Goal: Transaction & Acquisition: Purchase product/service

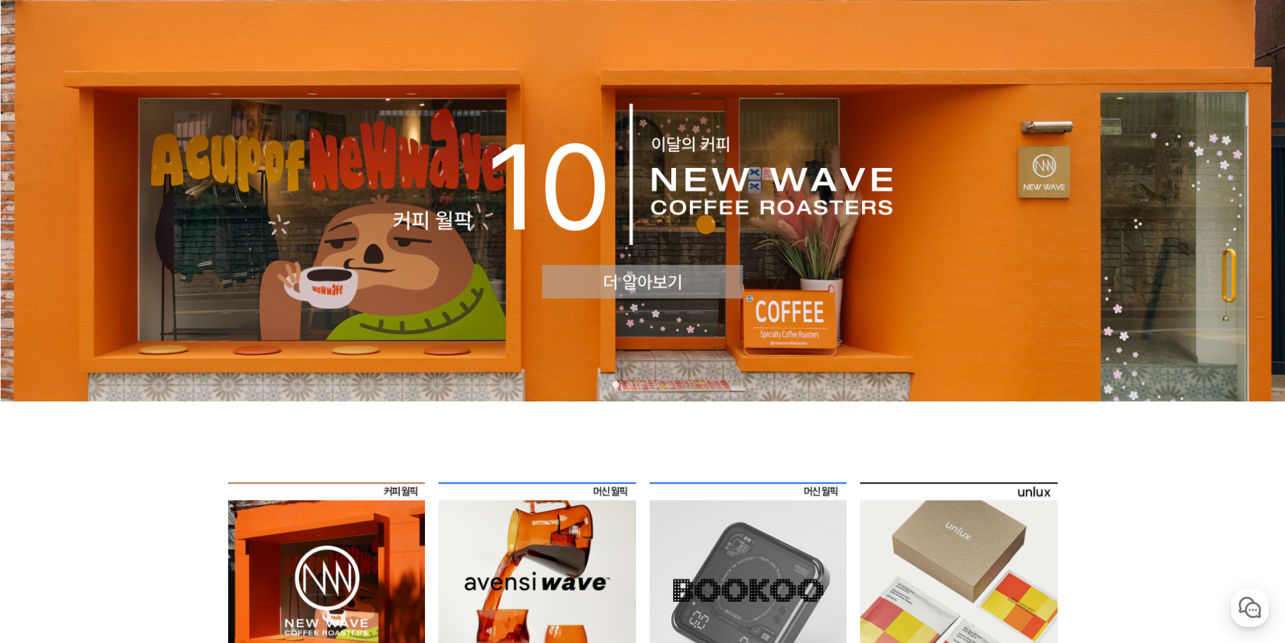
scroll to position [315, 0]
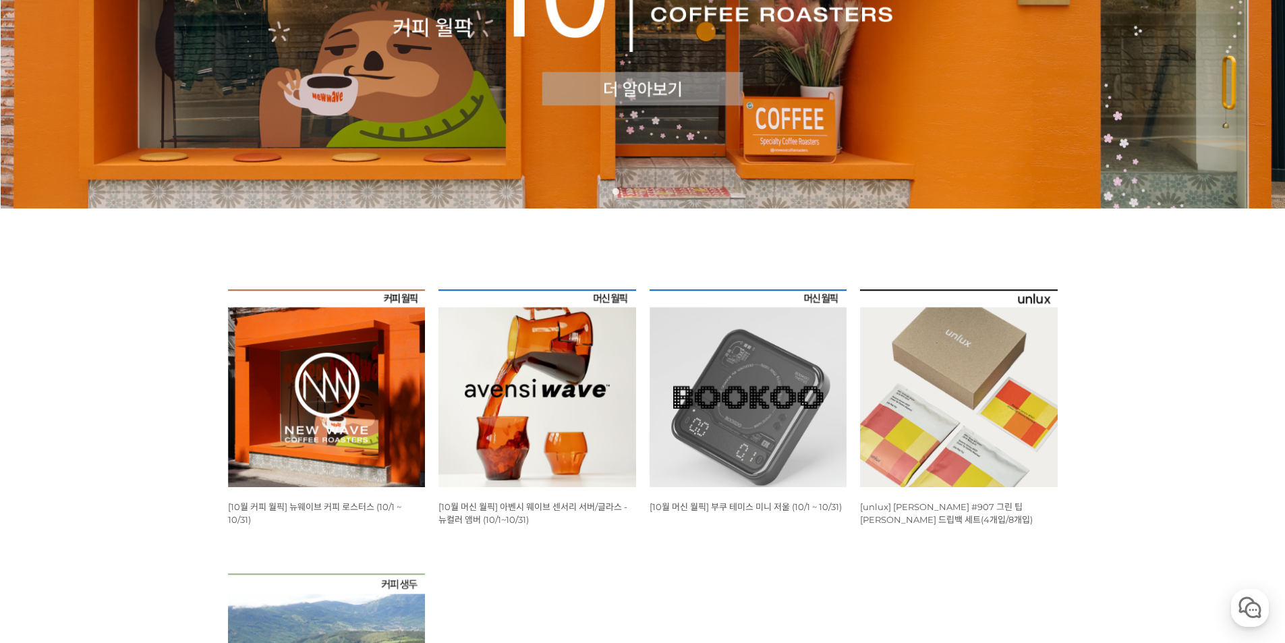
click at [376, 363] on img at bounding box center [327, 388] width 198 height 198
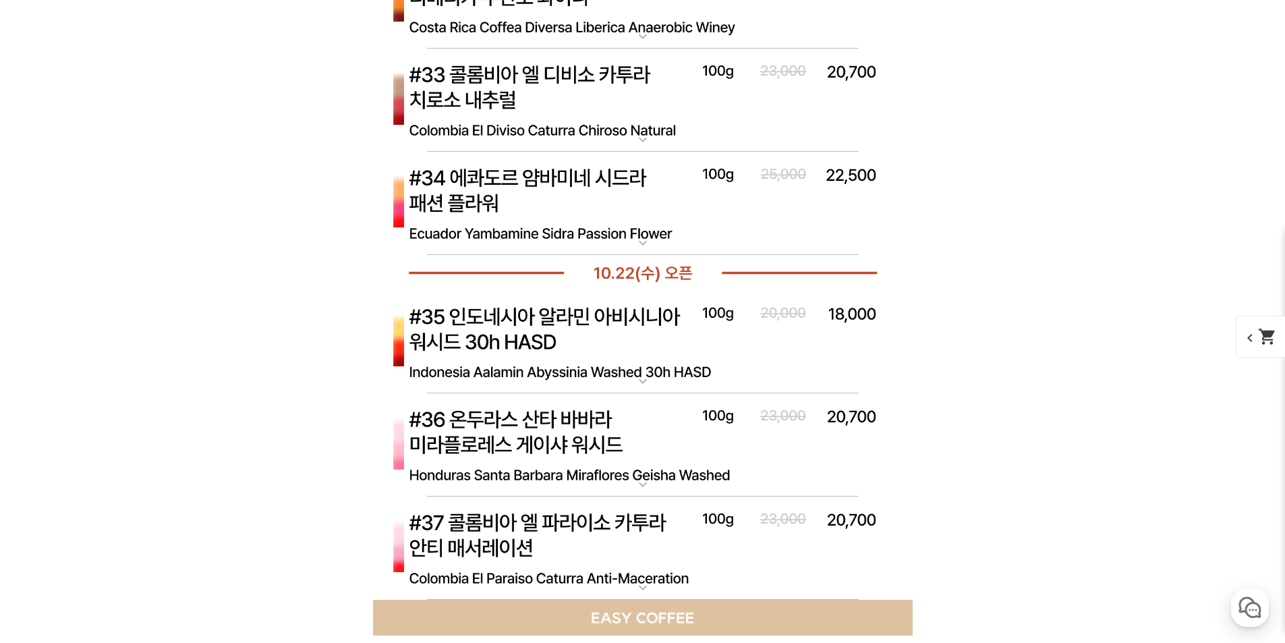
scroll to position [7395, 0]
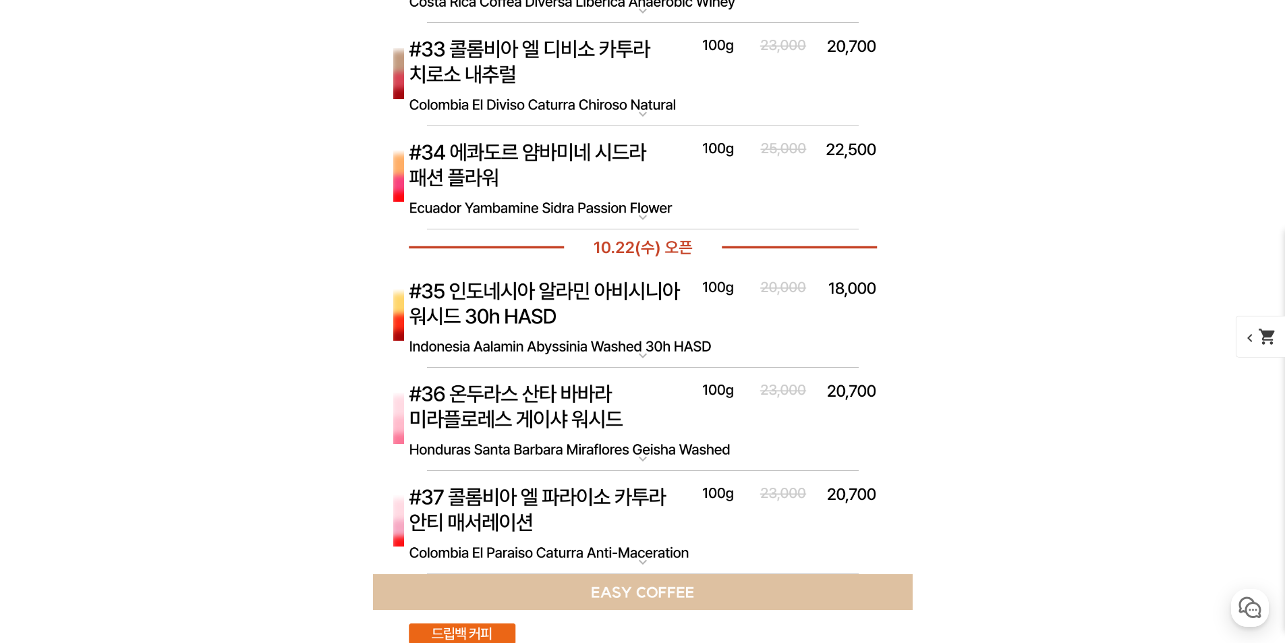
click at [640, 316] on img at bounding box center [642, 317] width 539 height 104
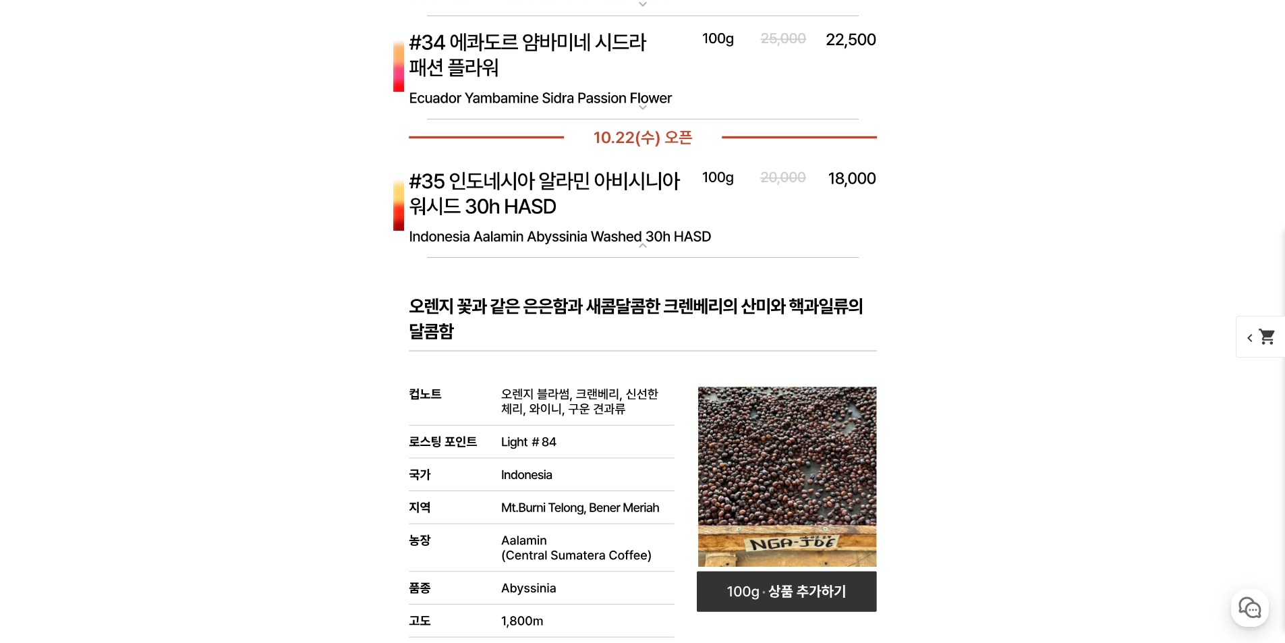
scroll to position [7552, 0]
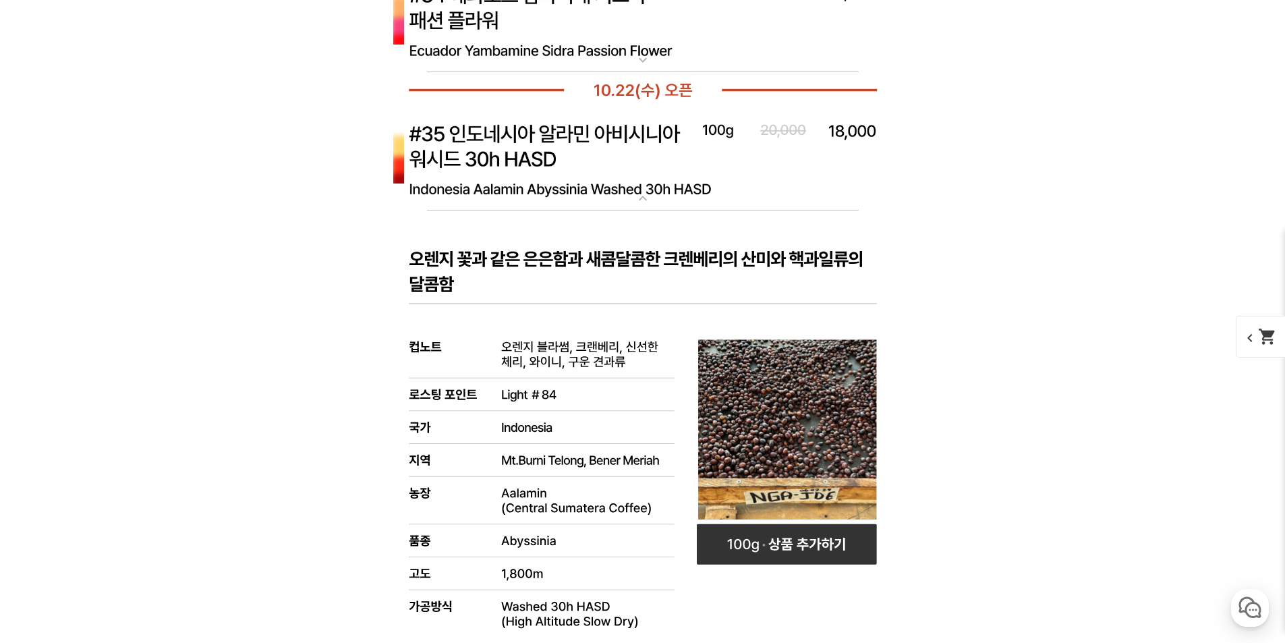
click at [629, 181] on img at bounding box center [642, 160] width 539 height 104
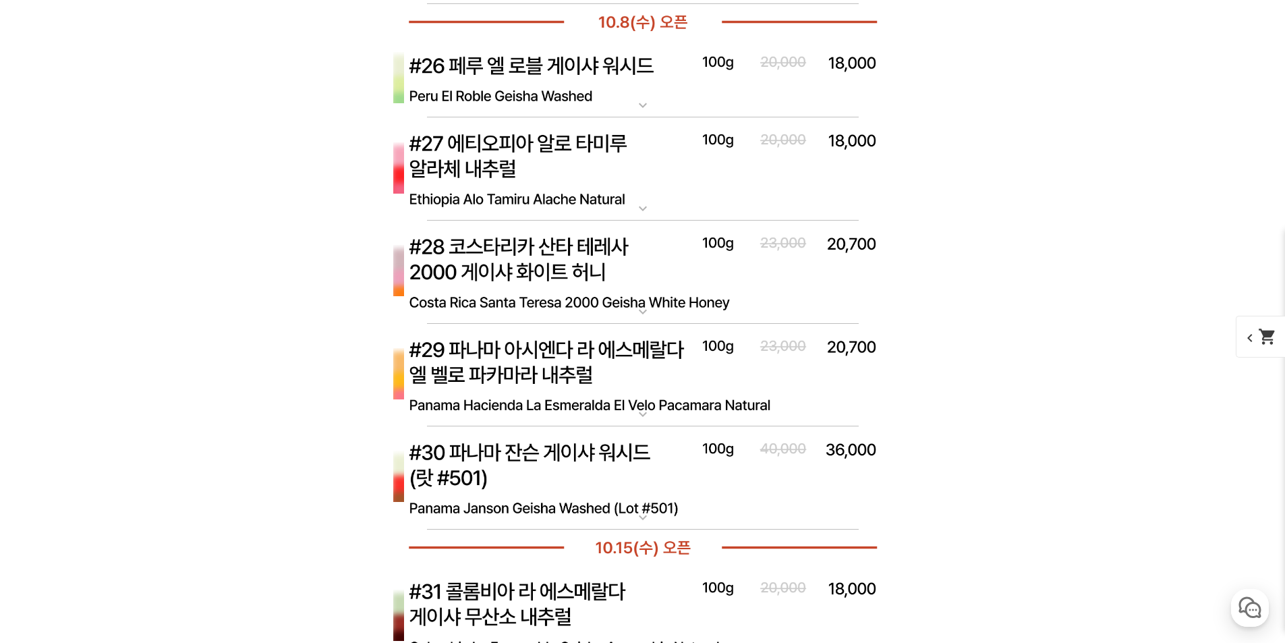
scroll to position [6608, 0]
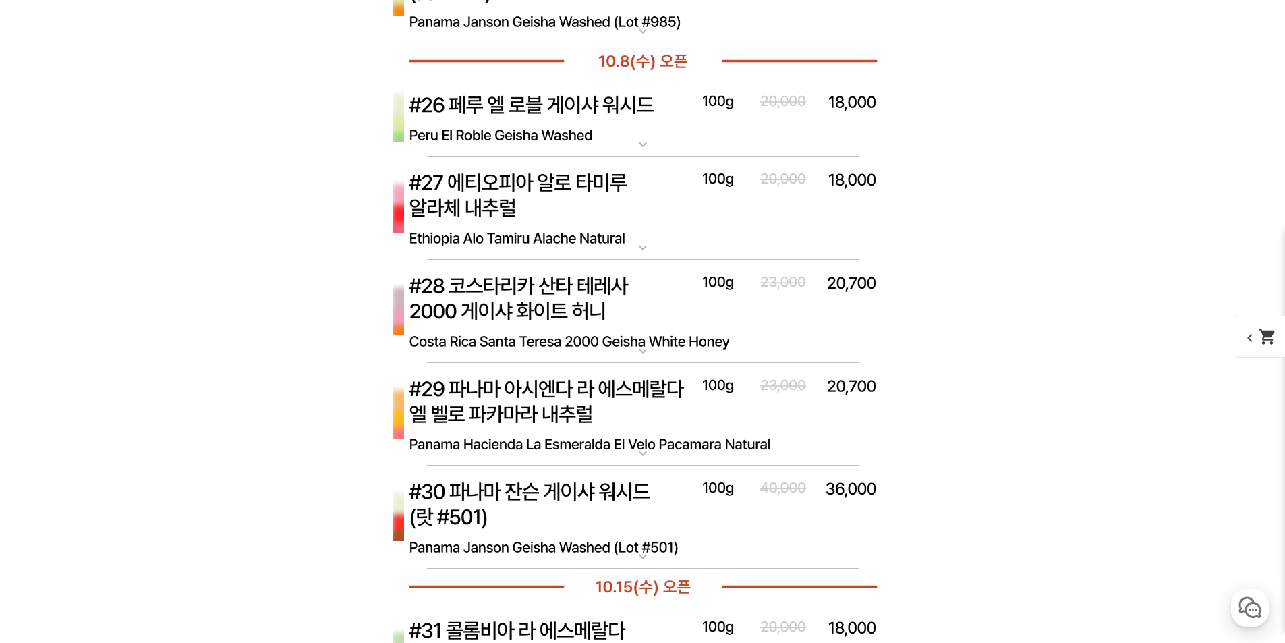
click at [620, 309] on img at bounding box center [642, 312] width 539 height 104
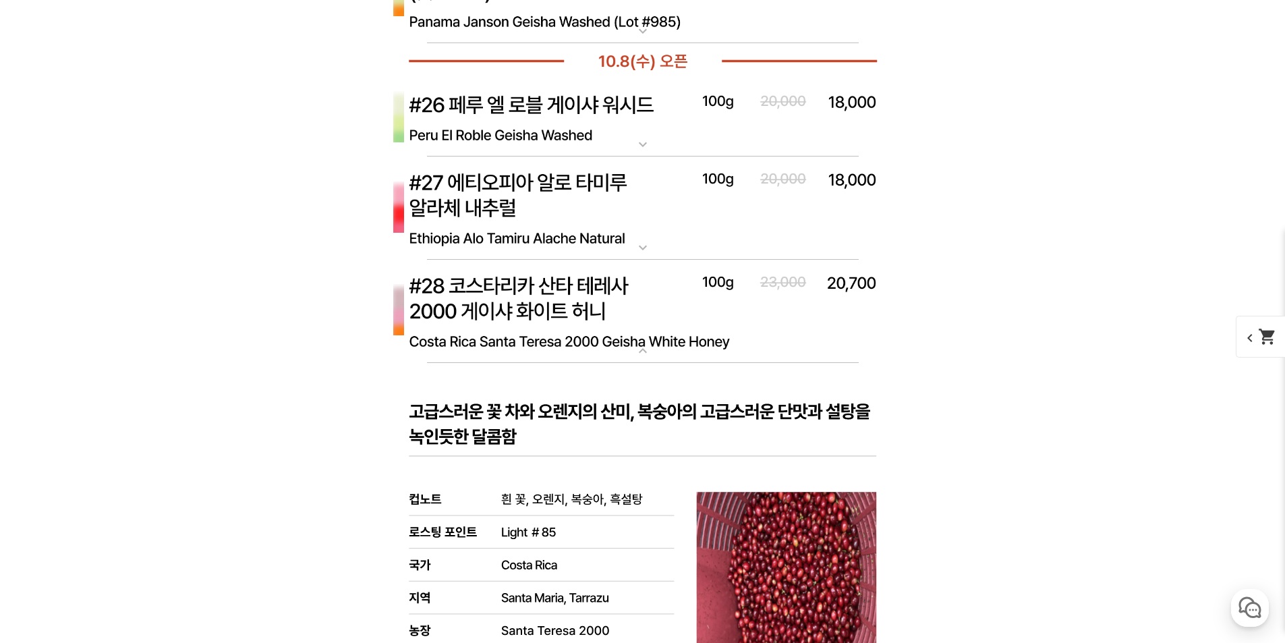
click at [620, 295] on img at bounding box center [642, 312] width 539 height 104
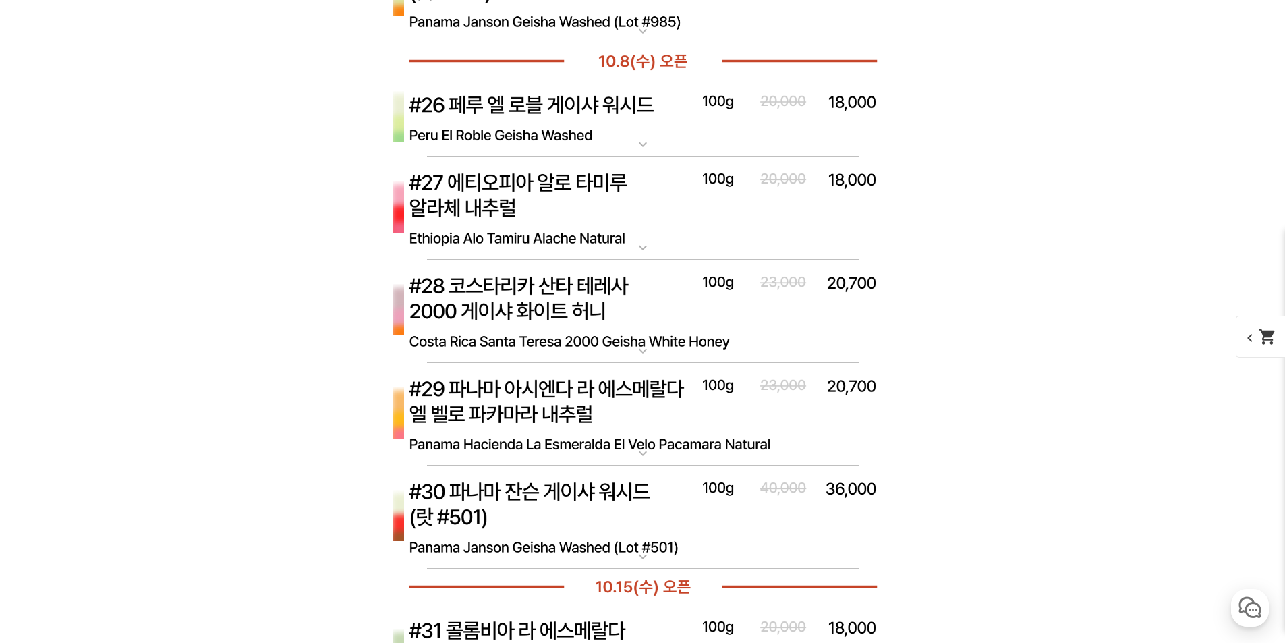
click at [620, 287] on img at bounding box center [642, 312] width 539 height 104
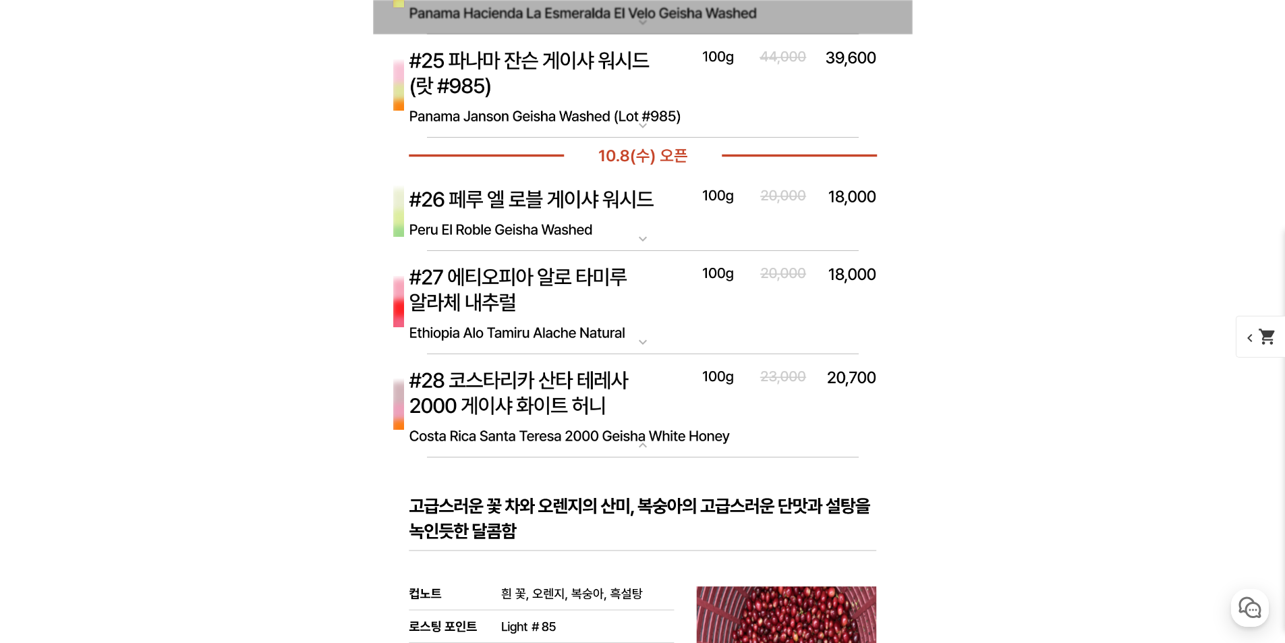
scroll to position [6451, 0]
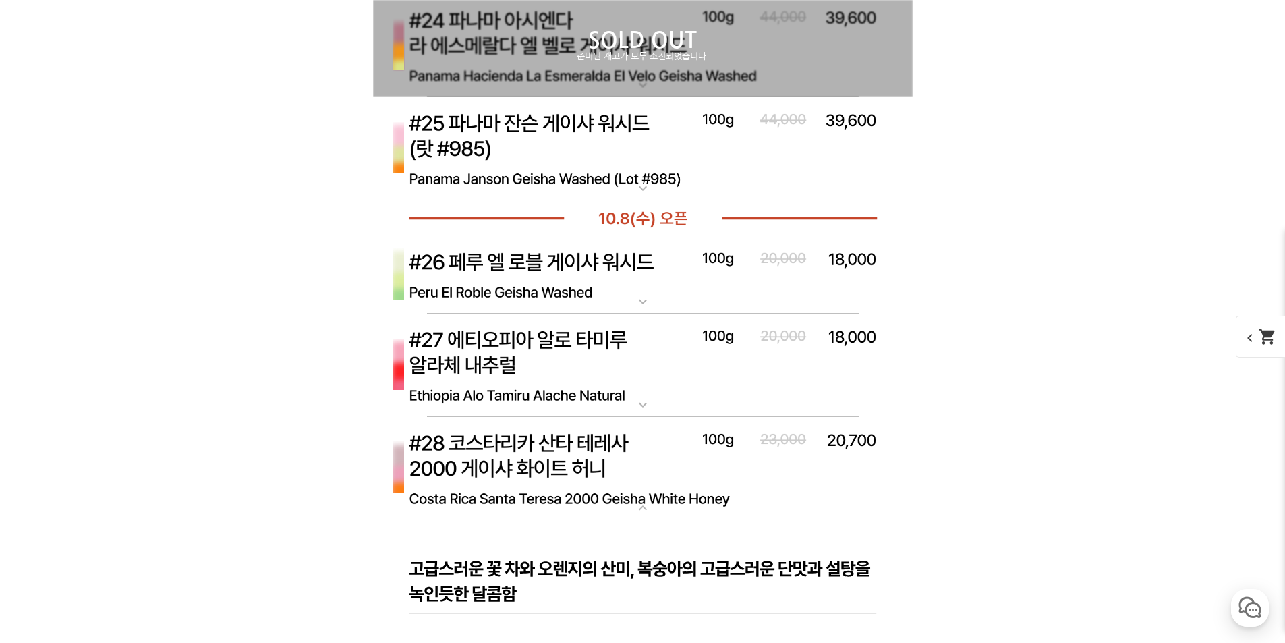
click at [598, 439] on img at bounding box center [642, 469] width 539 height 104
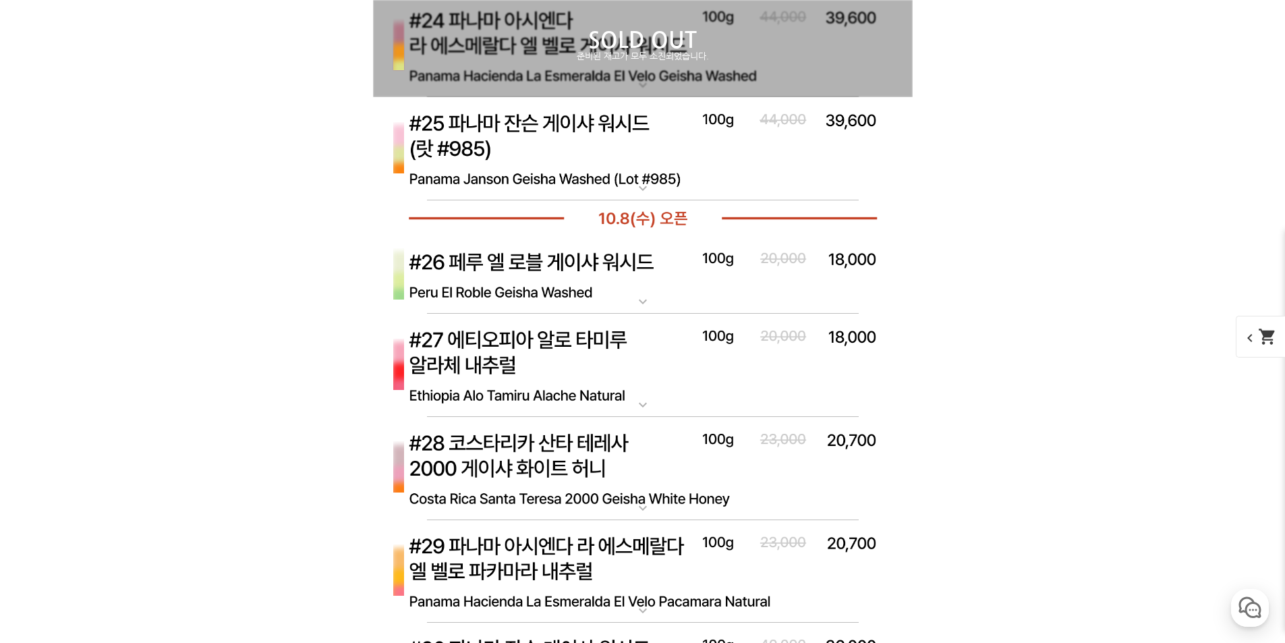
click at [606, 384] on img at bounding box center [642, 366] width 539 height 104
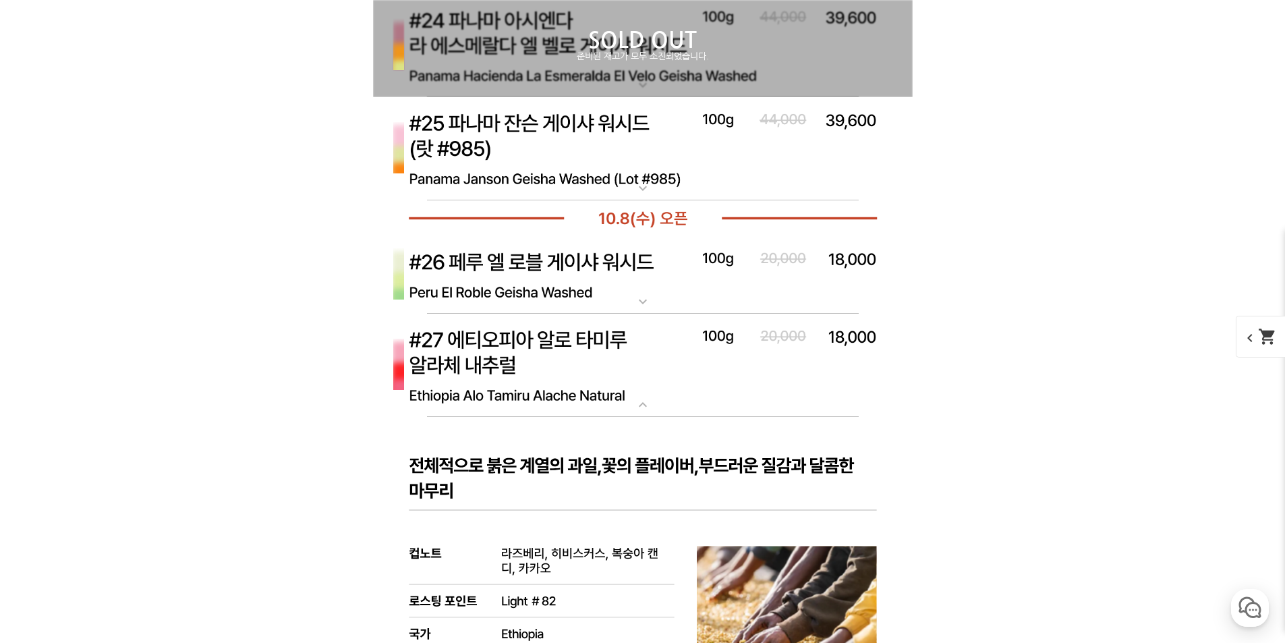
click at [607, 370] on img at bounding box center [642, 366] width 539 height 104
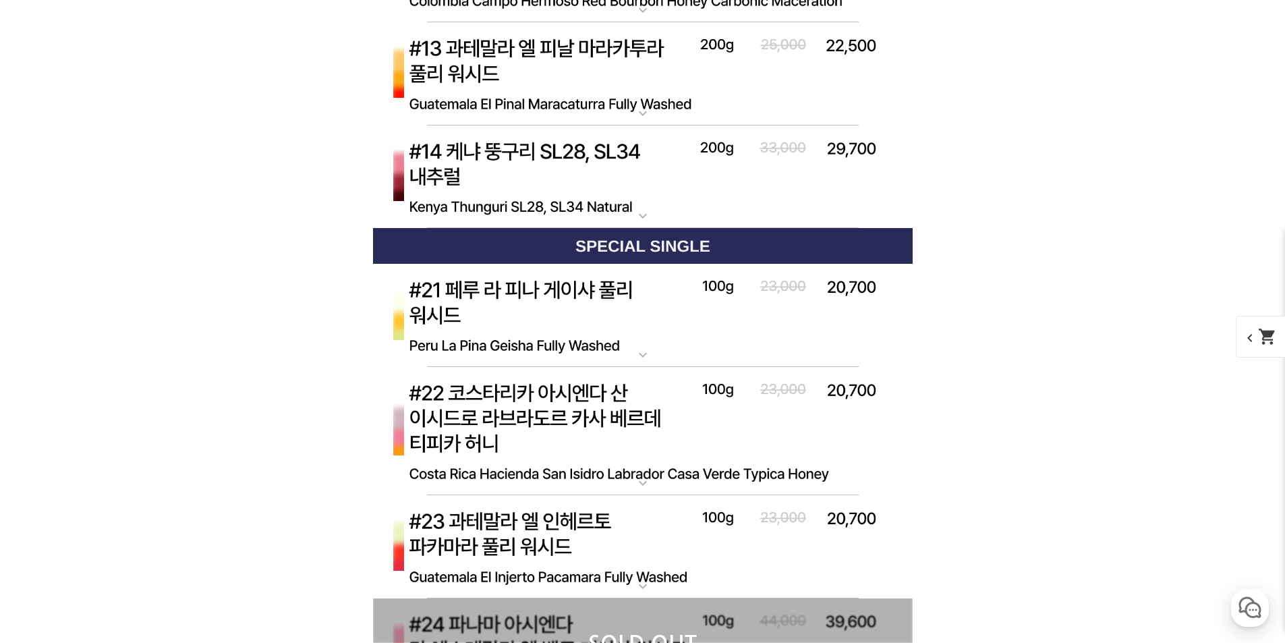
scroll to position [5821, 0]
